Goal: Task Accomplishment & Management: Manage account settings

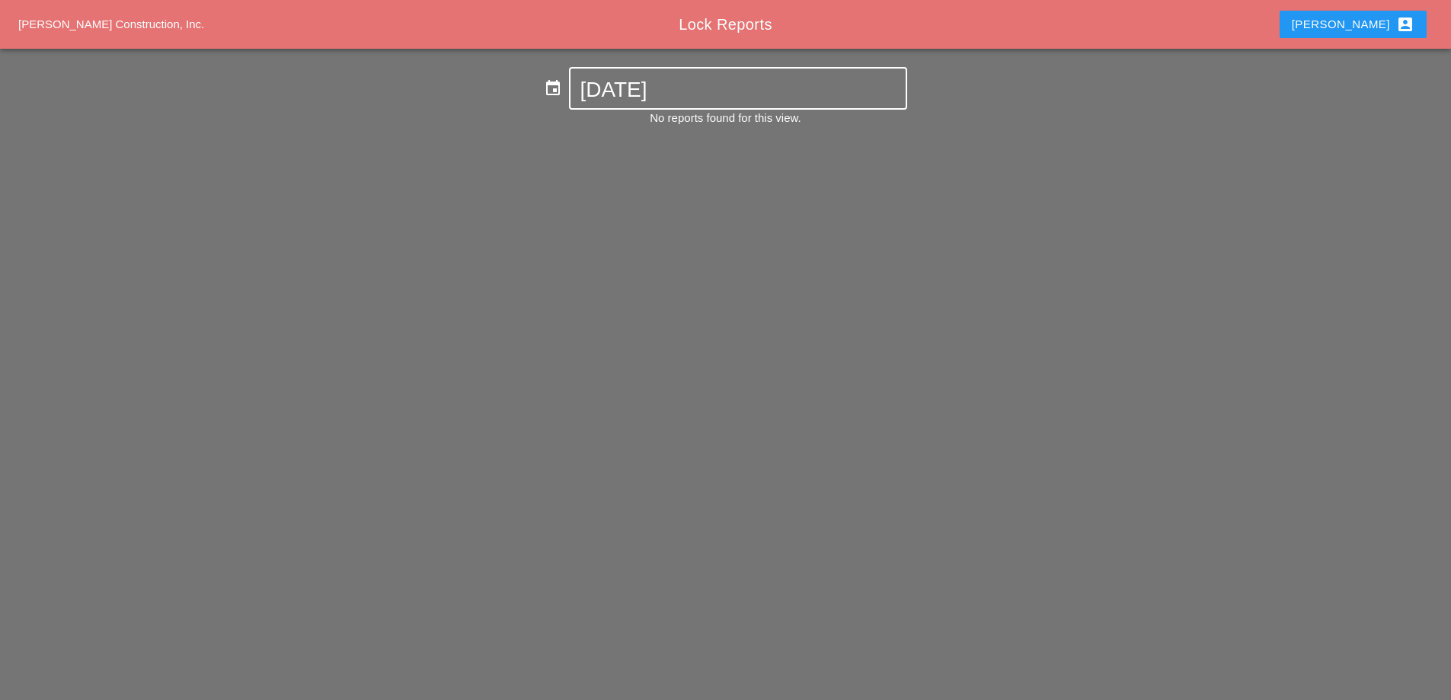
click at [597, 93] on input "[DATE]" at bounding box center [738, 90] width 316 height 24
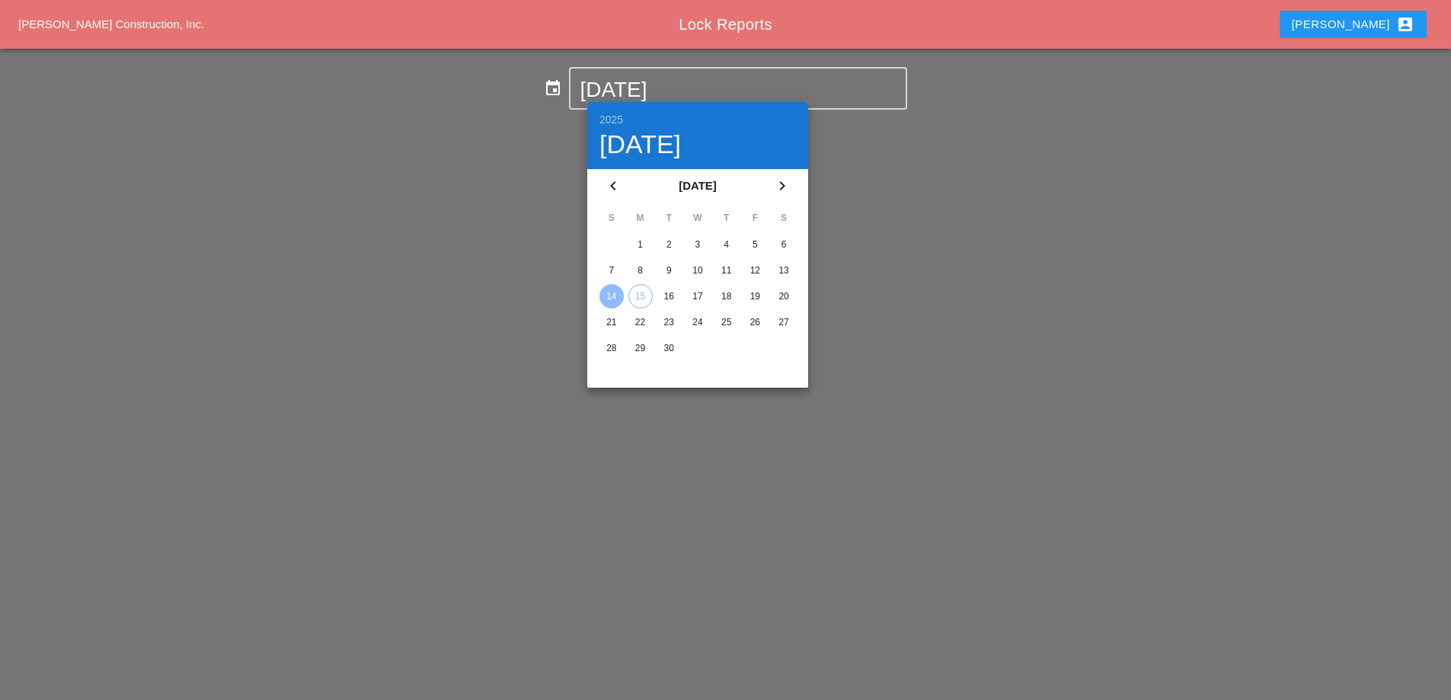
click at [640, 267] on div "8" at bounding box center [641, 270] width 24 height 24
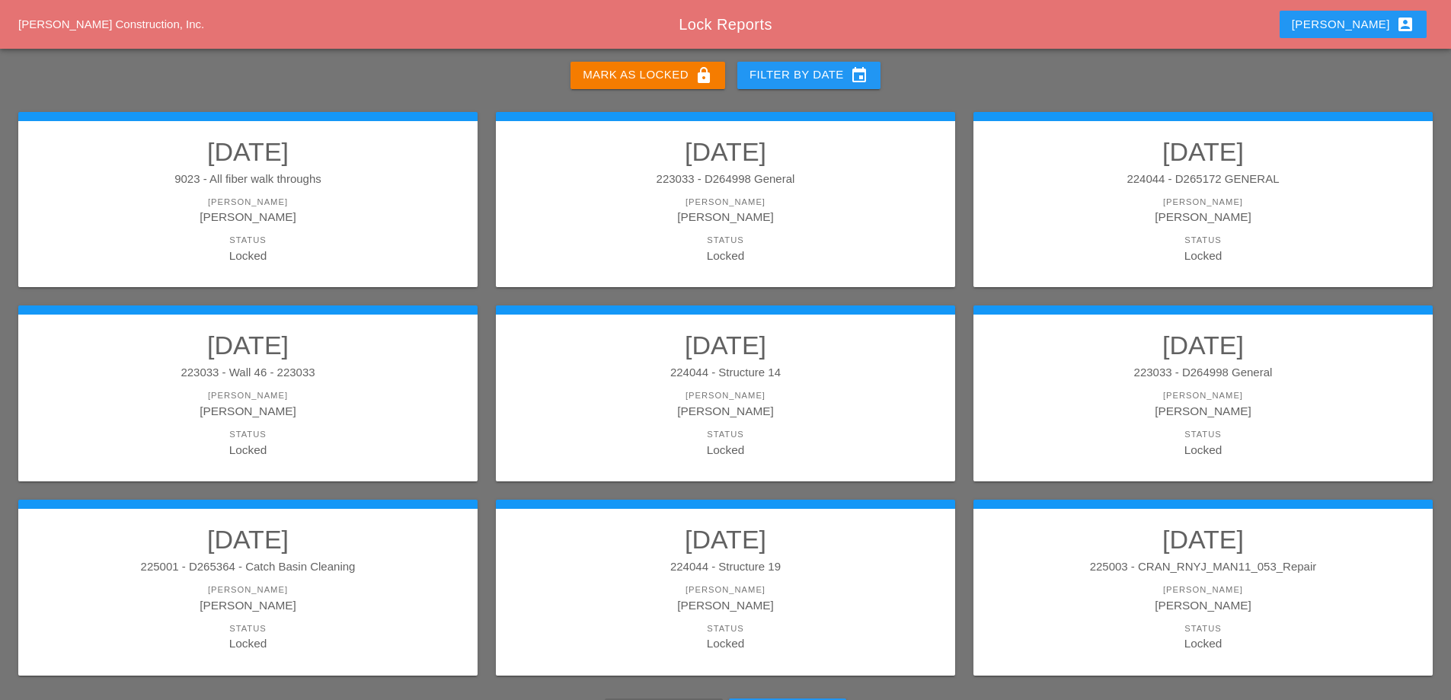
scroll to position [152, 0]
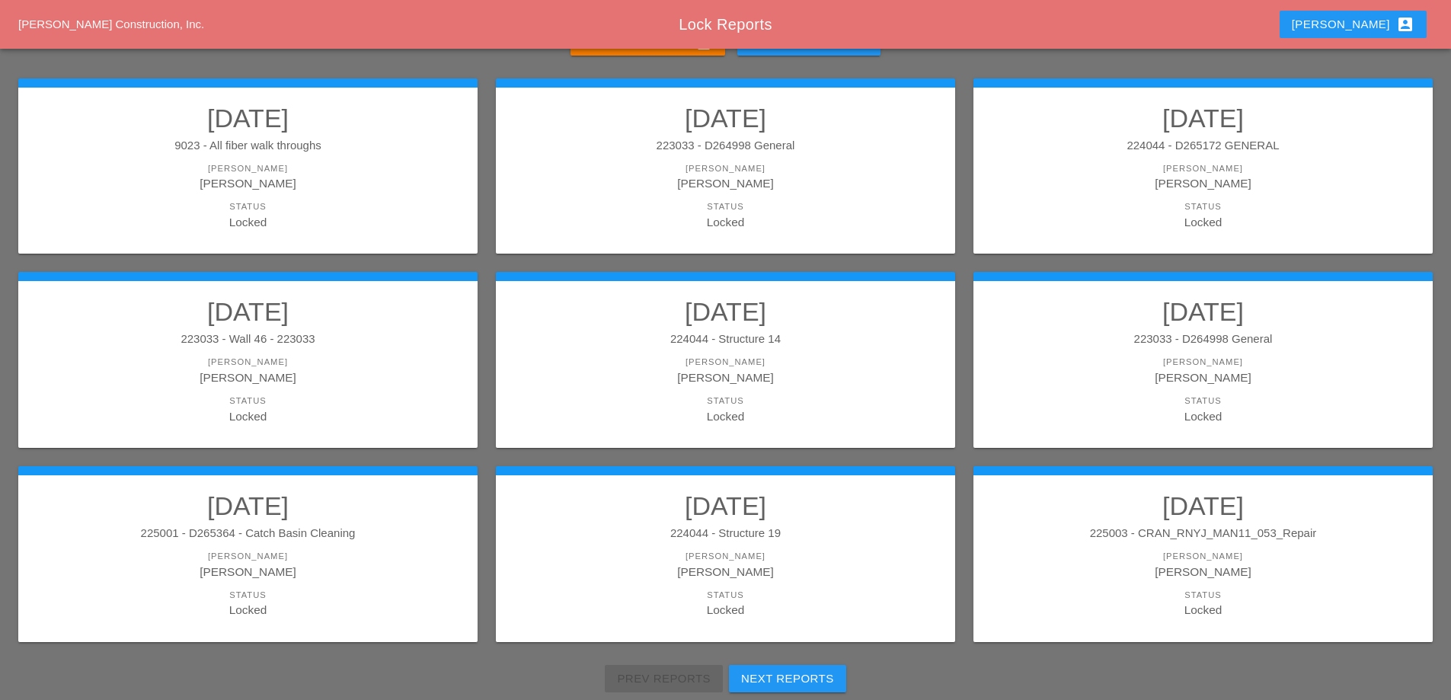
click at [1187, 337] on div "223033 - D264998 General" at bounding box center [1203, 340] width 429 height 18
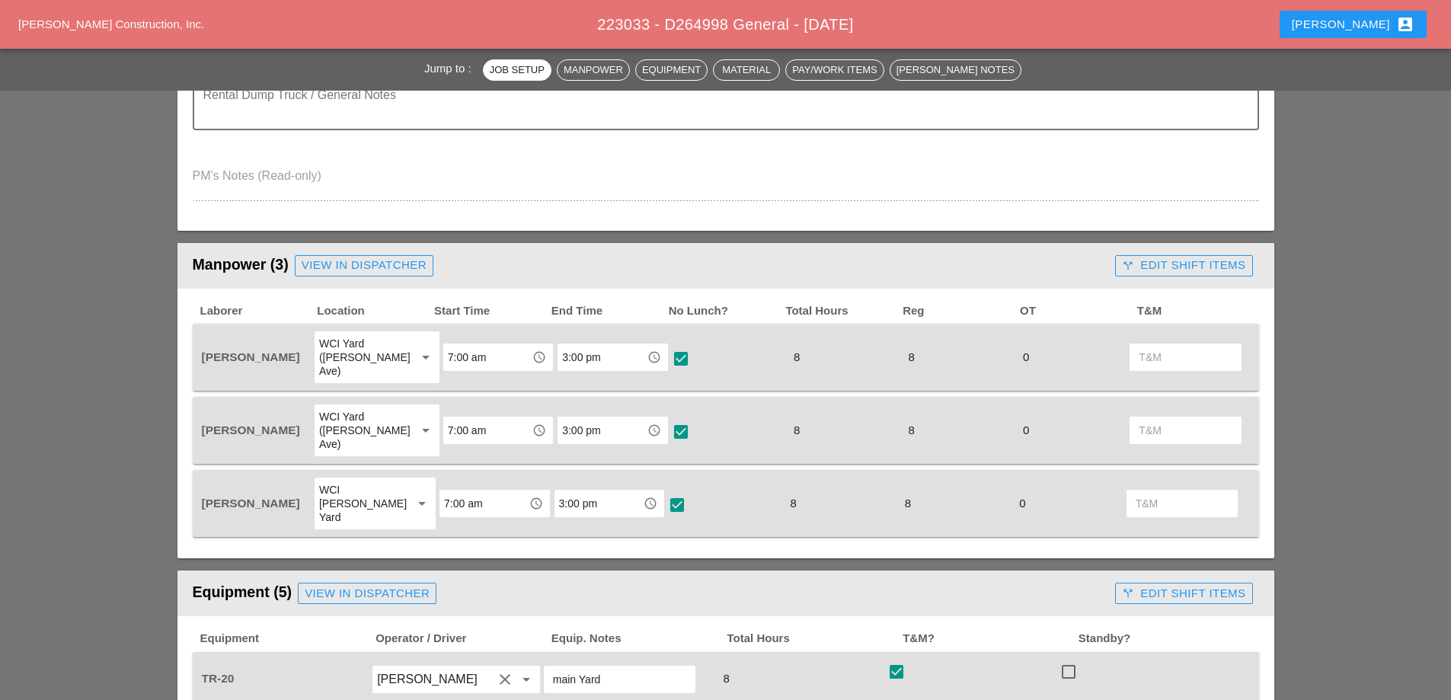
scroll to position [533, 0]
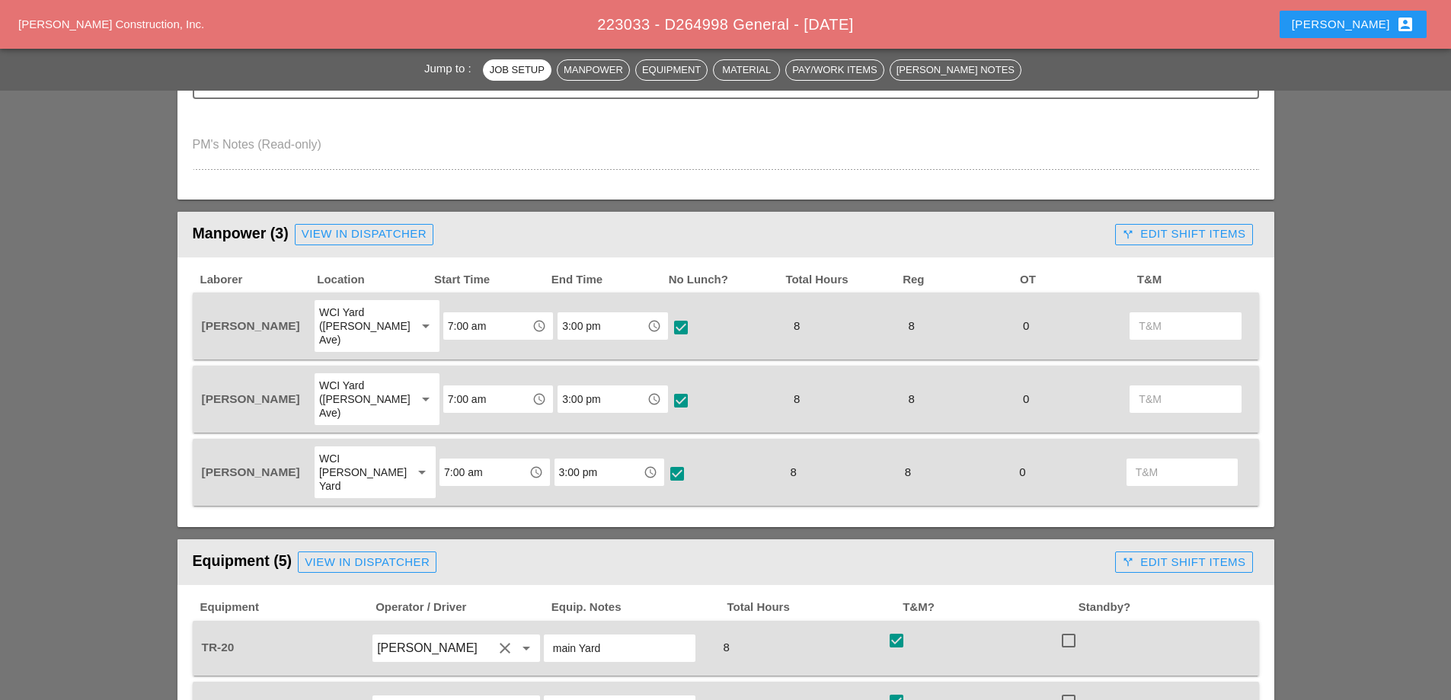
click at [1188, 244] on button "call_split Edit Shift Items" at bounding box center [1183, 234] width 137 height 21
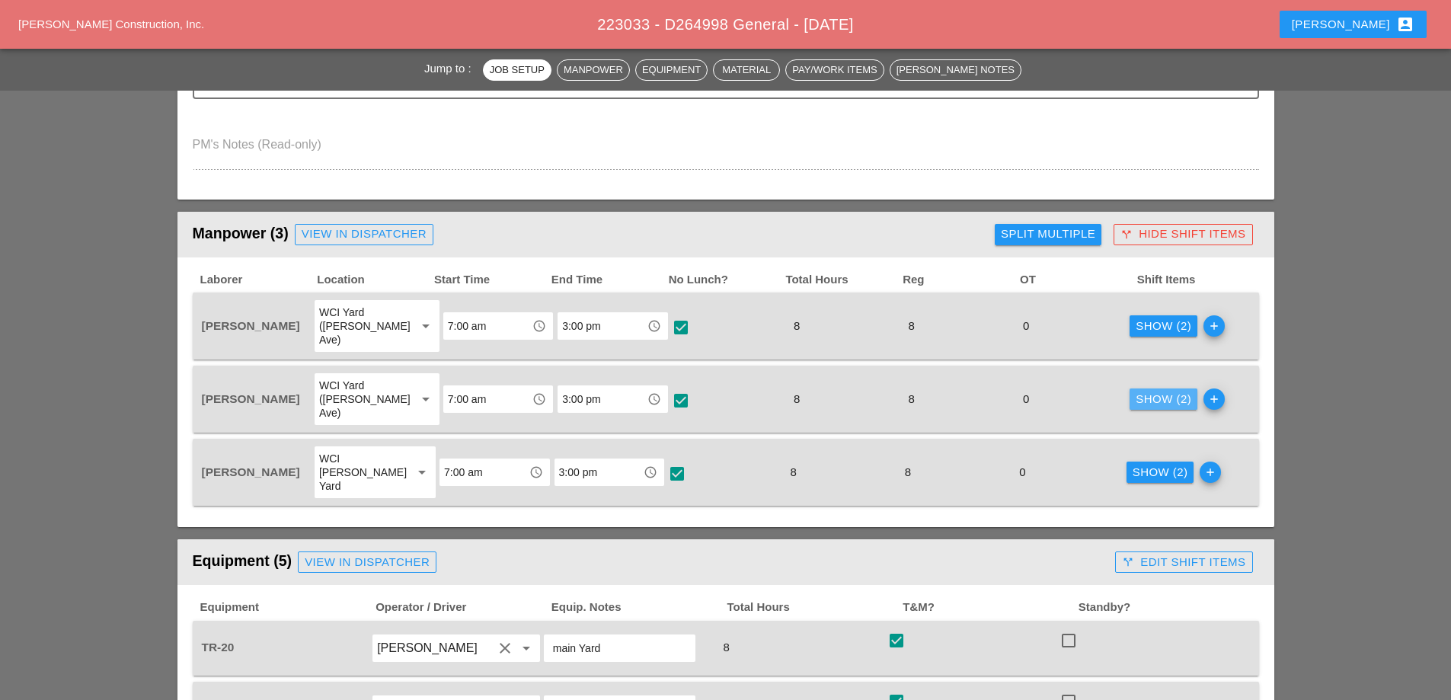
click at [1149, 391] on div "Show (2)" at bounding box center [1164, 400] width 56 height 18
type input "Various wall HHP & MDEwall 13 = 1 eawall 14 = 1 eaWall 15 = 1 eawall 16 = 1 eaW…"
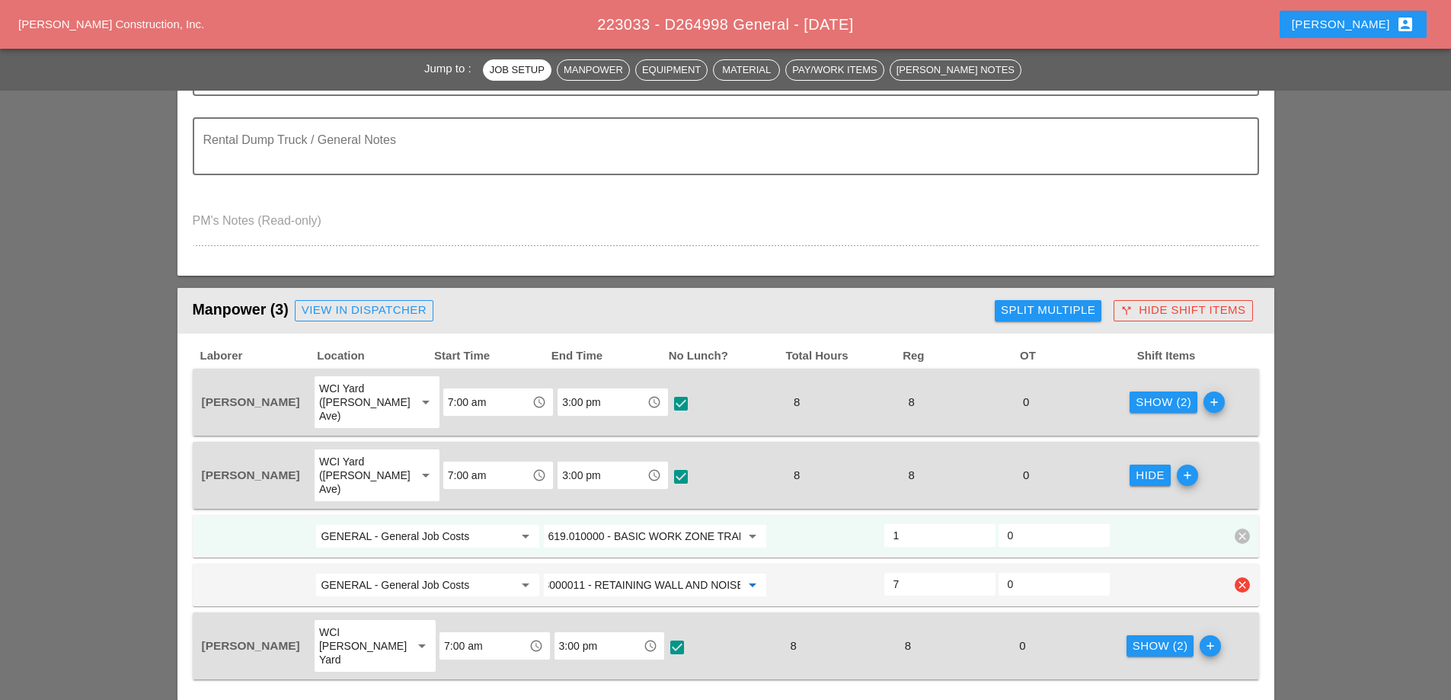
scroll to position [0, 0]
